Goal: Information Seeking & Learning: Learn about a topic

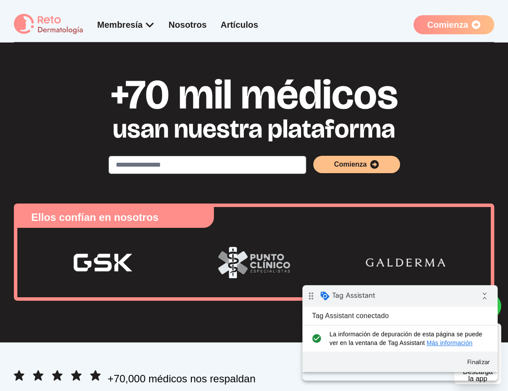
scroll to position [1353, 0]
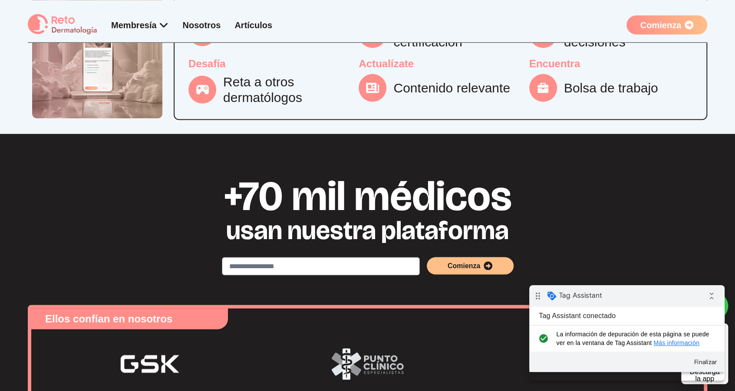
scroll to position [1244, 0]
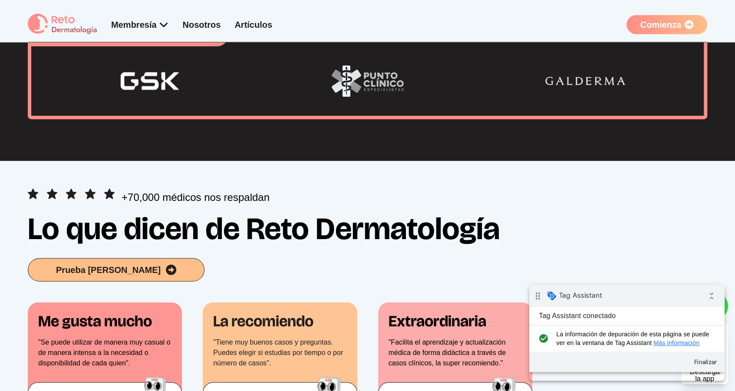
scroll to position [1318, 0]
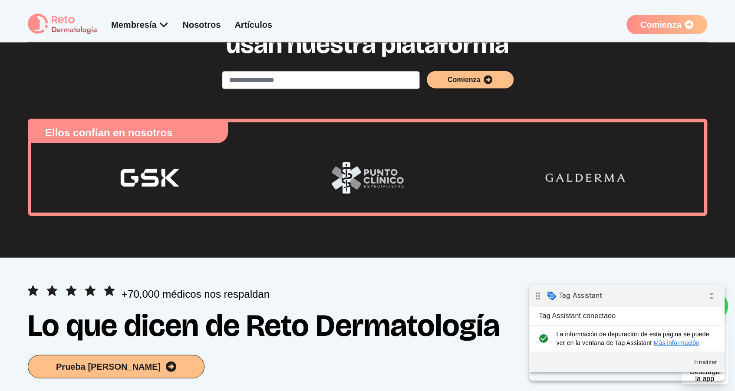
scroll to position [1102, 0]
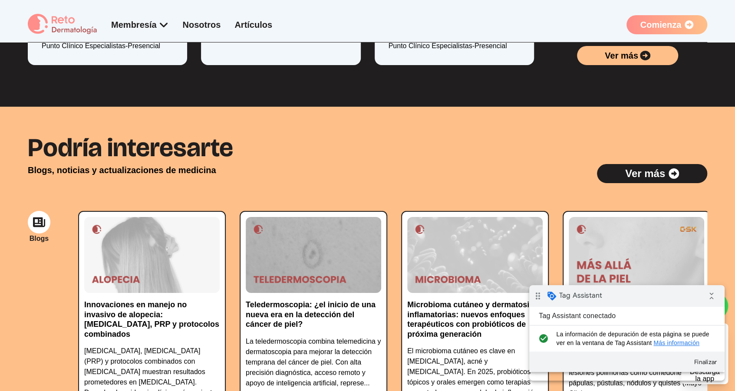
scroll to position [2115, 0]
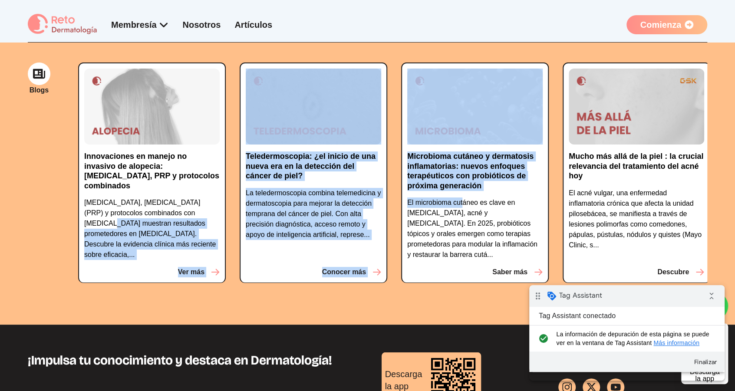
drag, startPoint x: 461, startPoint y: 204, endPoint x: 221, endPoint y: 211, distance: 241.0
click at [220, 210] on div "Innovaciones en manejo no invasivo de alopecia: microneedling, PRP y protocolos…" at bounding box center [392, 180] width 629 height 235
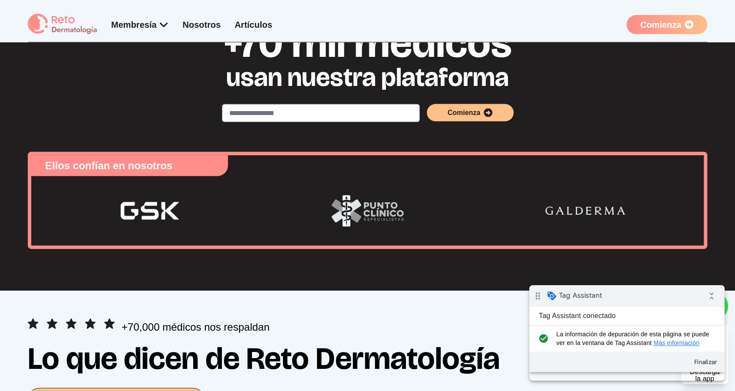
scroll to position [1277, 0]
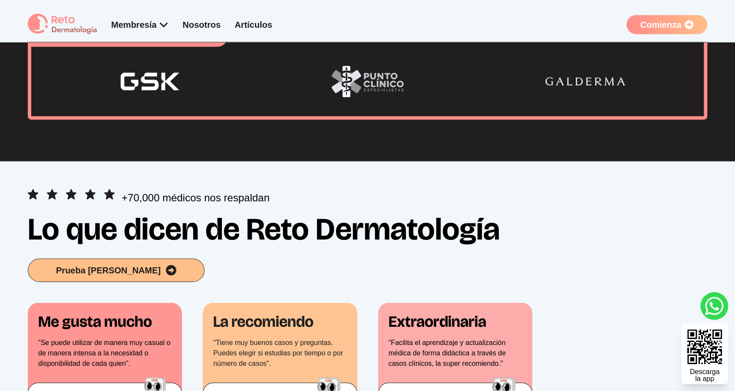
scroll to position [1217, 0]
